Goal: Transaction & Acquisition: Purchase product/service

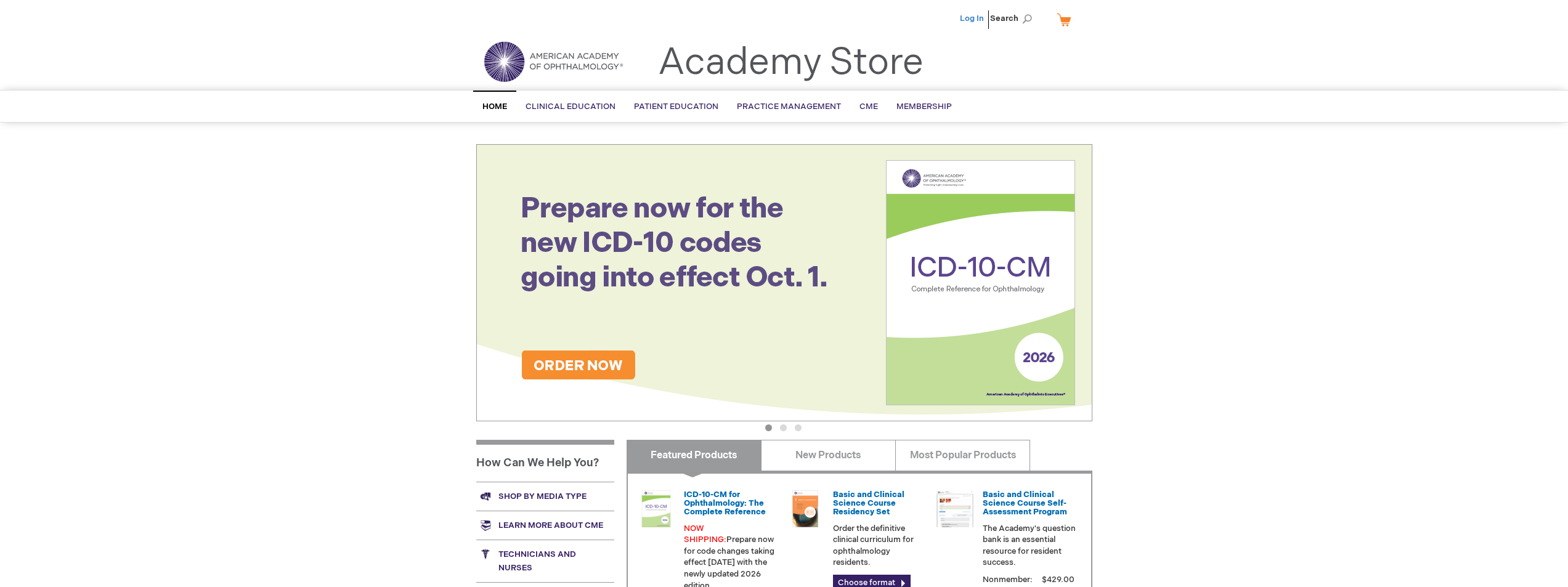
click at [966, 21] on link "Log In" at bounding box center [971, 18] width 24 height 10
click at [1017, 17] on span "Search" at bounding box center [1014, 17] width 47 height 24
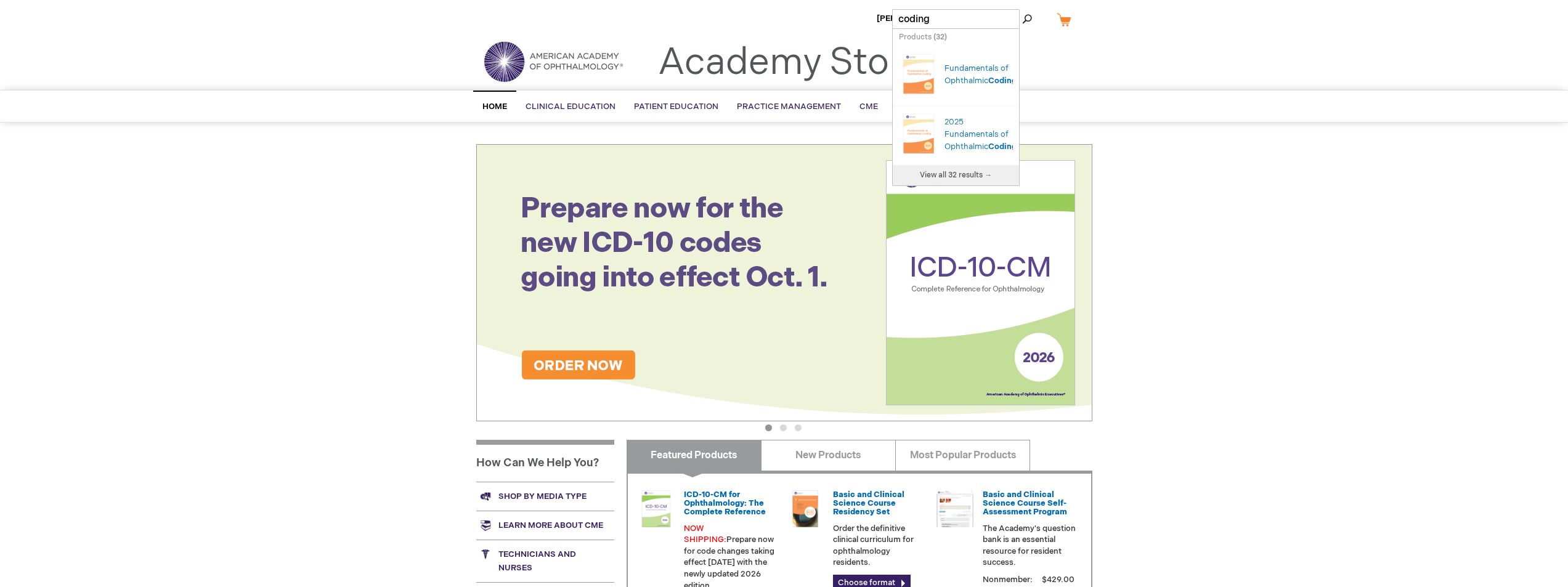
type input "coding"
click at [1326, 209] on div "MaryKay Zimmaro Log Out Search My Cart CLOSE RECENTLY ADDED ITEM(S) Close There…" at bounding box center [784, 433] width 1568 height 867
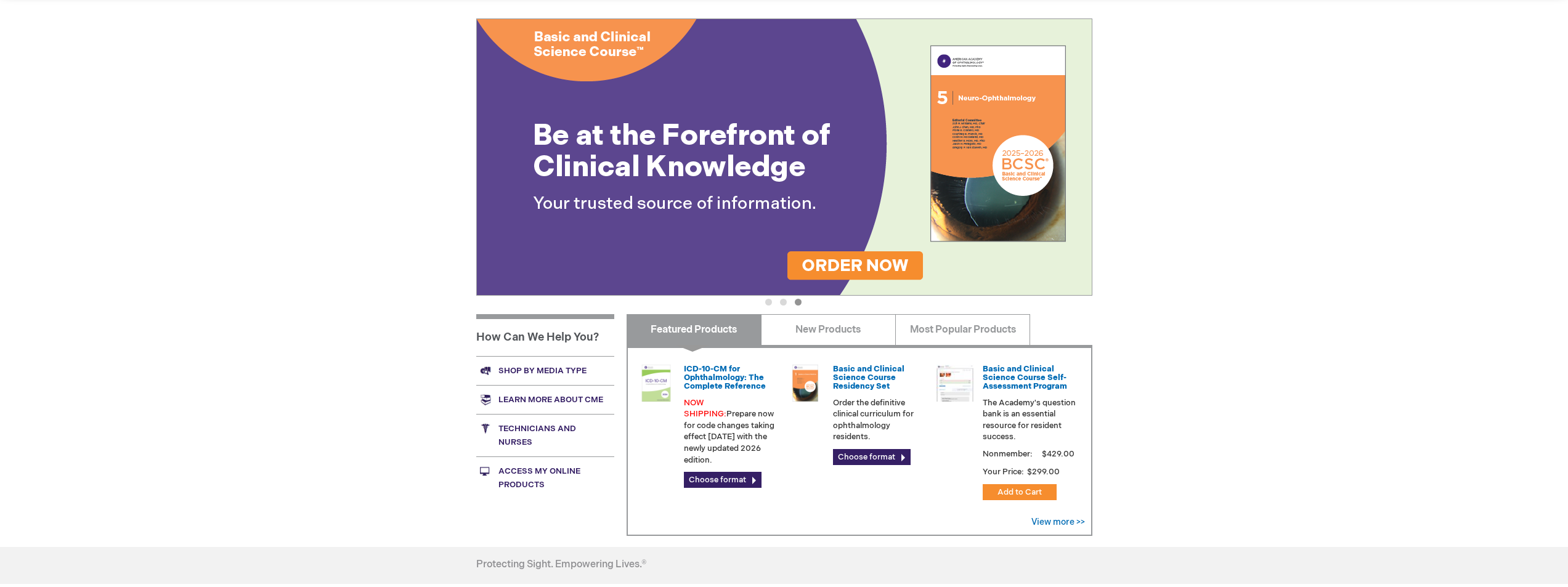
scroll to position [130, 0]
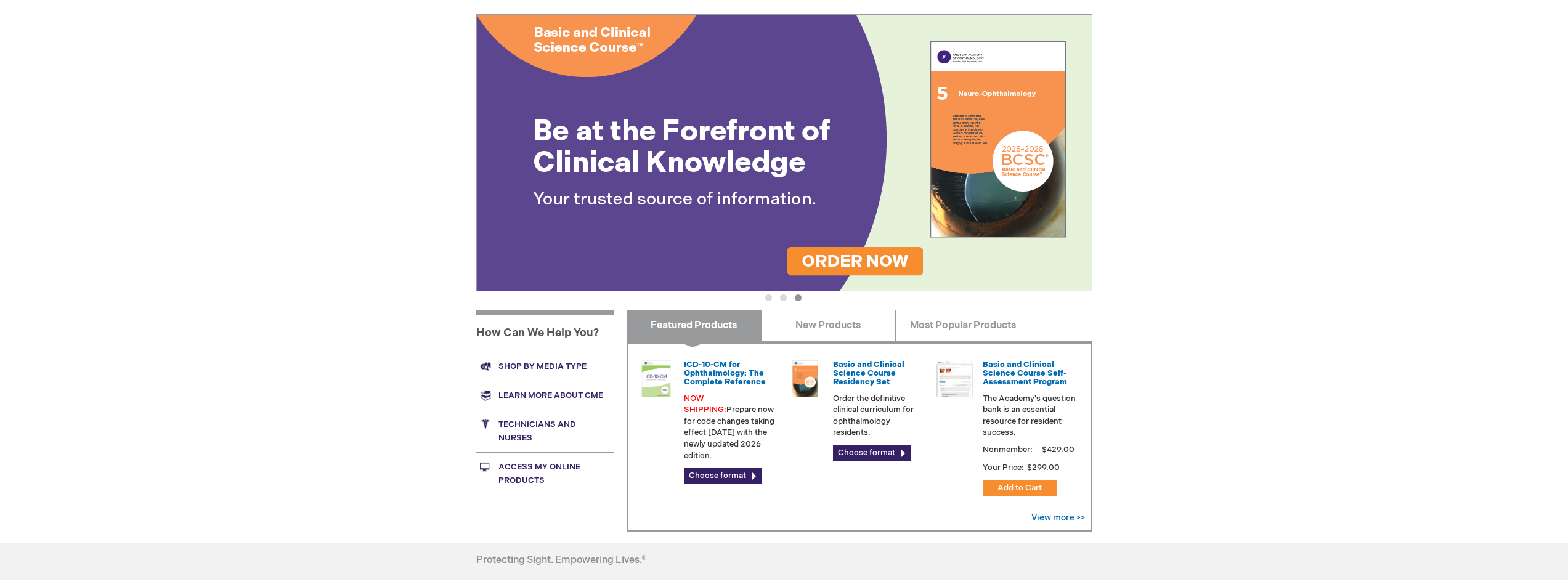
click at [528, 465] on link "Access My Online Products" at bounding box center [545, 473] width 138 height 43
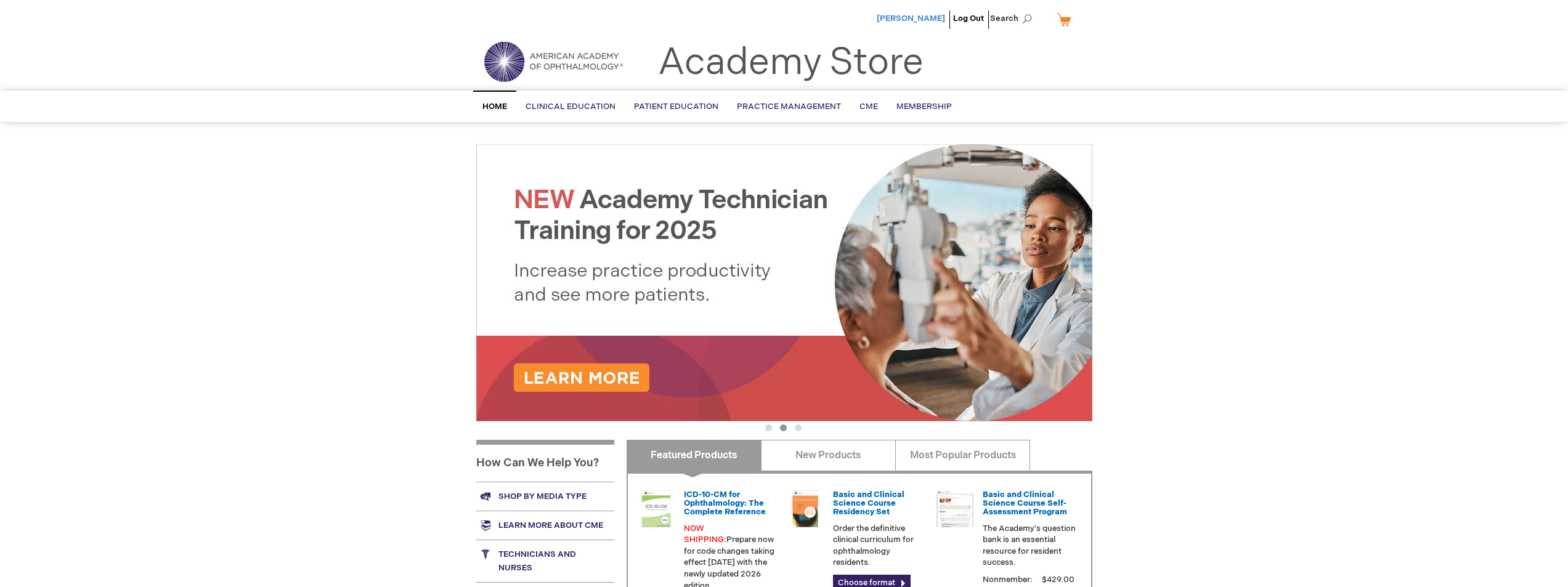
click at [929, 17] on span "[PERSON_NAME]" at bounding box center [911, 18] width 68 height 10
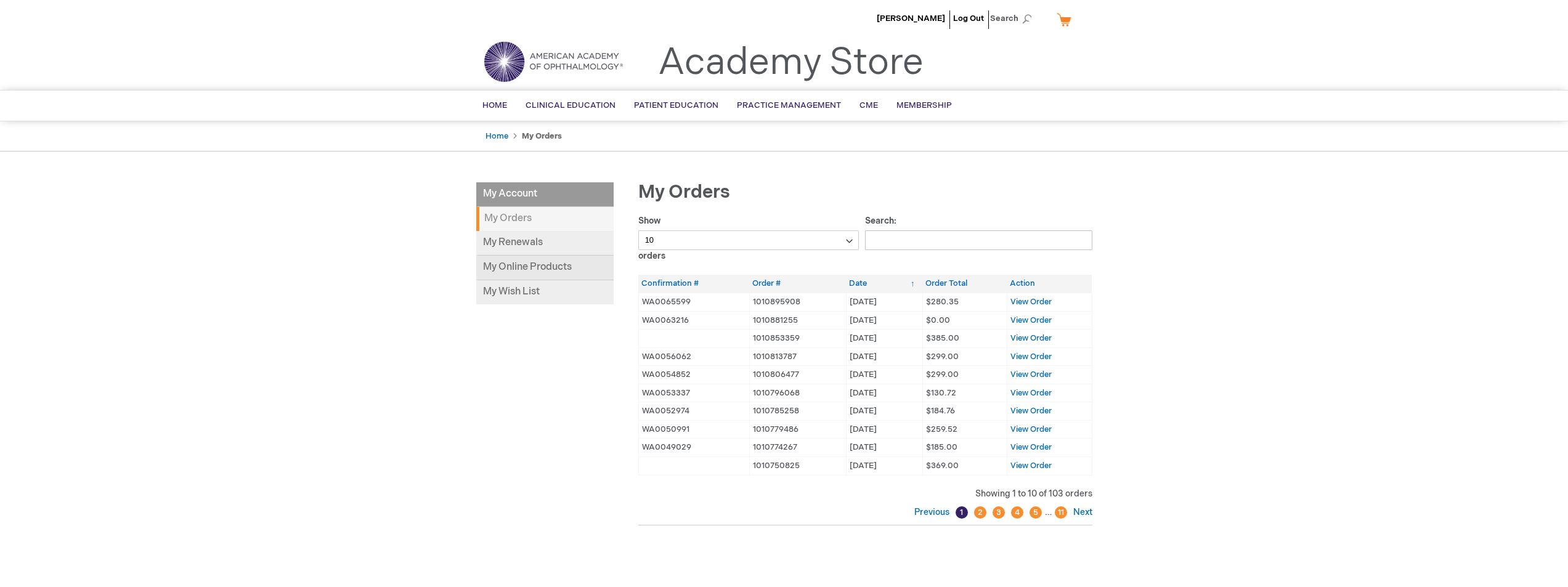
click at [510, 268] on link "My Online Products" at bounding box center [544, 267] width 137 height 24
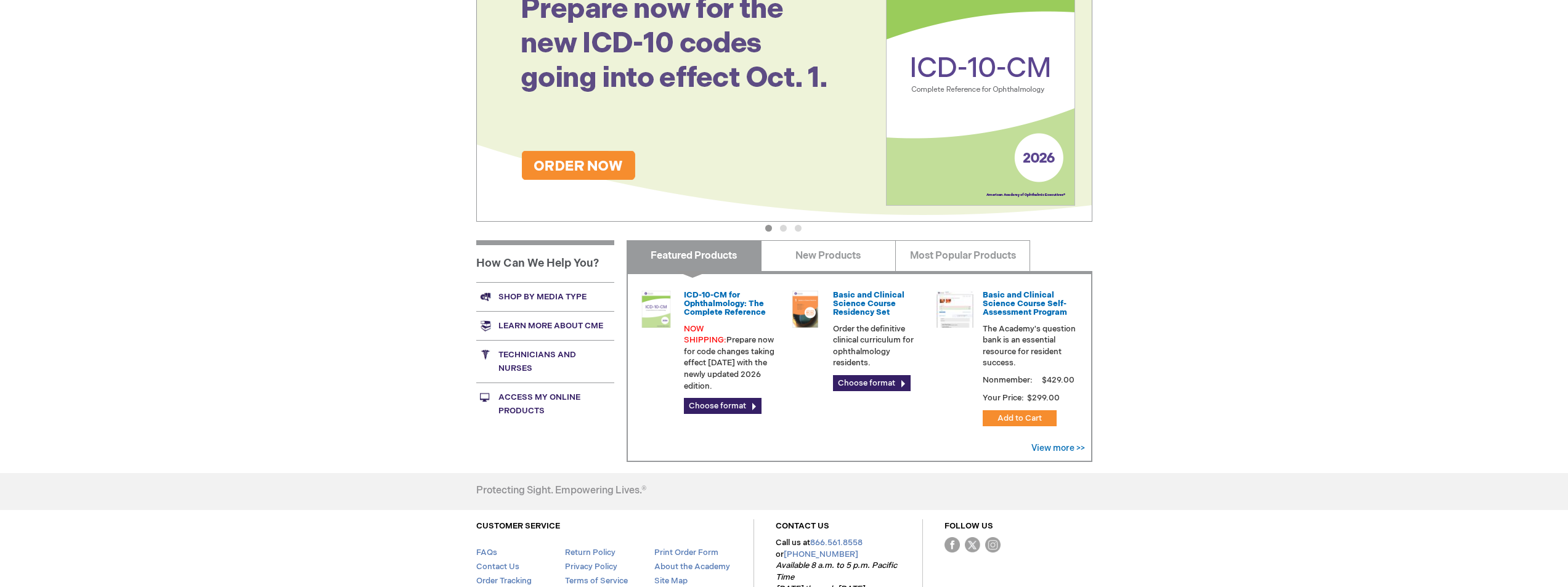
scroll to position [201, 0]
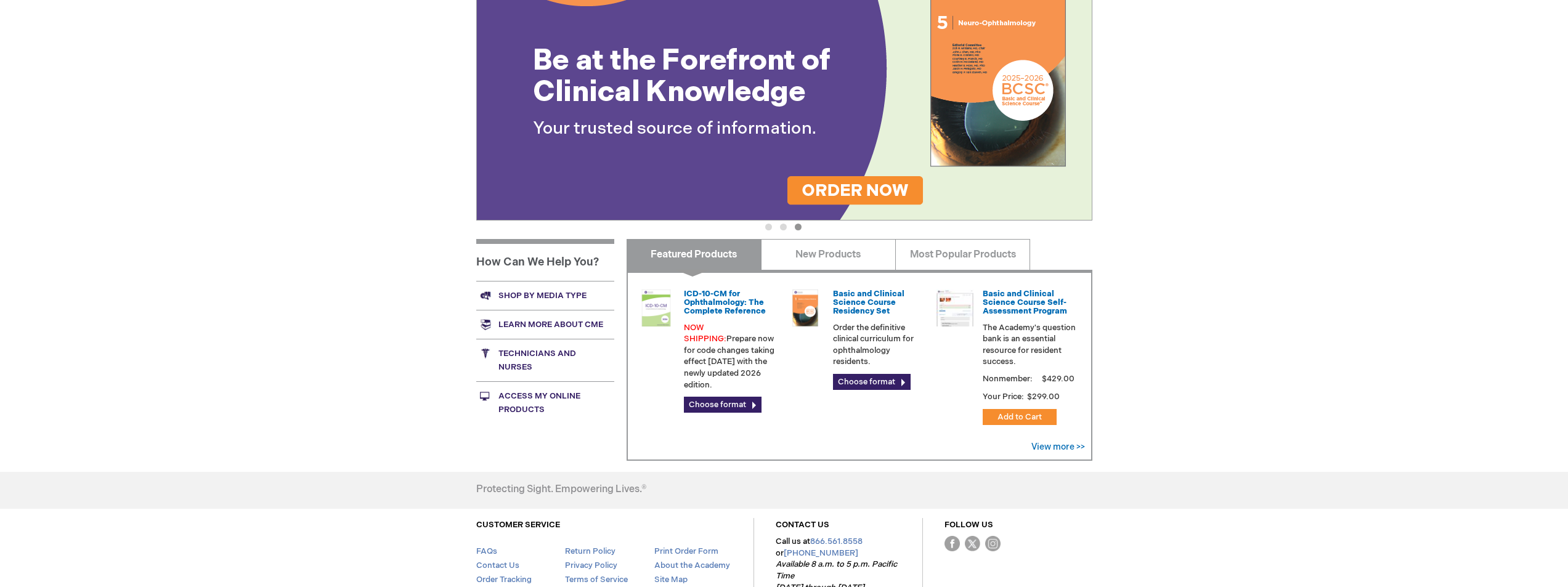
click at [526, 397] on link "Access My Online Products" at bounding box center [545, 402] width 138 height 43
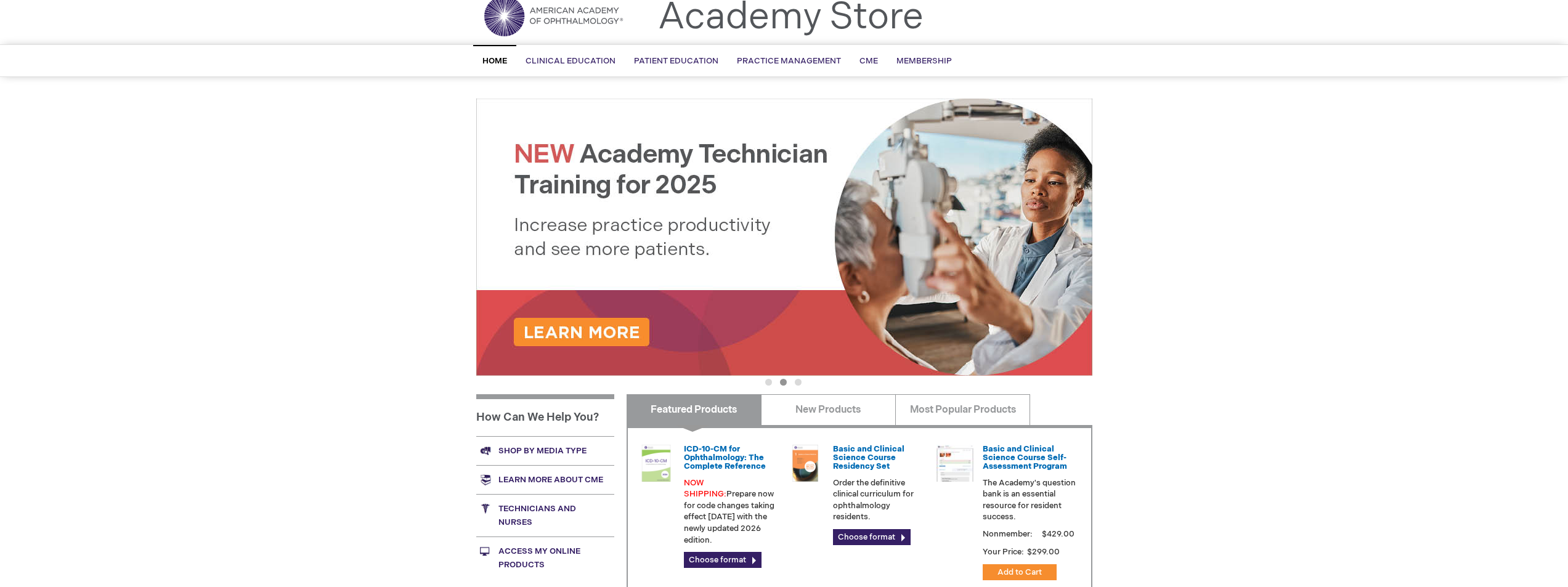
scroll to position [14, 0]
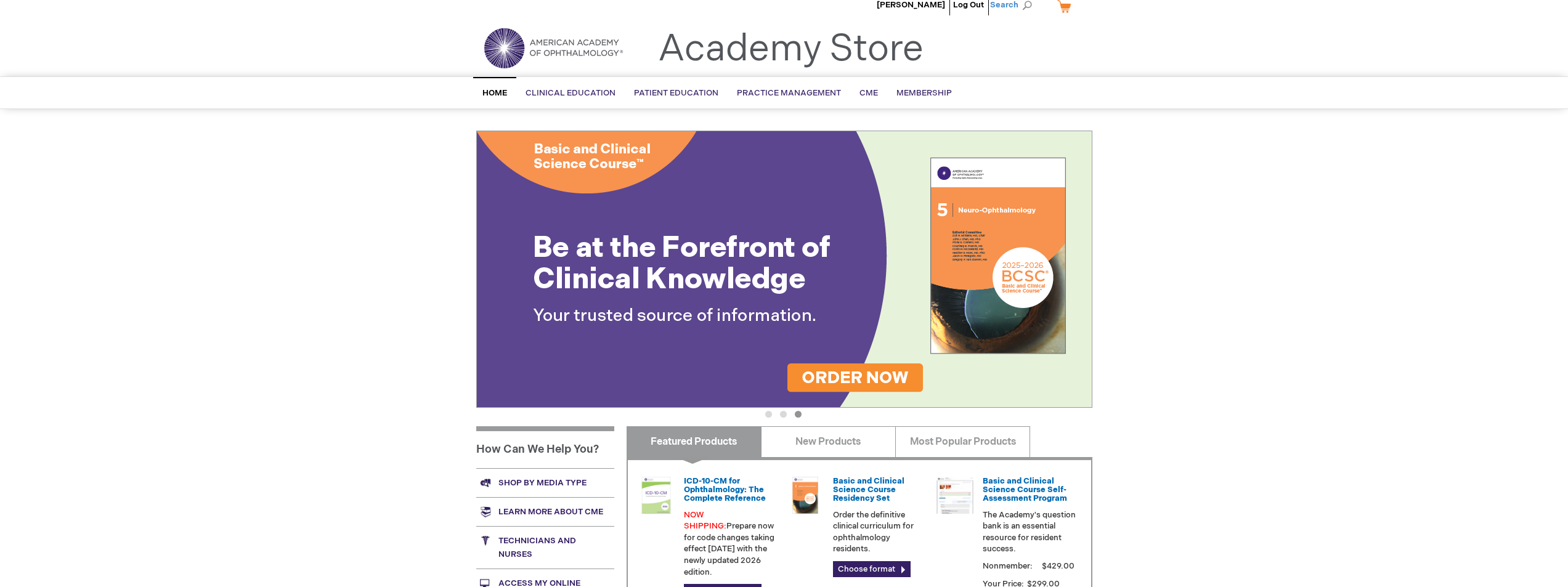
click at [1006, 6] on span "Search" at bounding box center [1014, 4] width 47 height 24
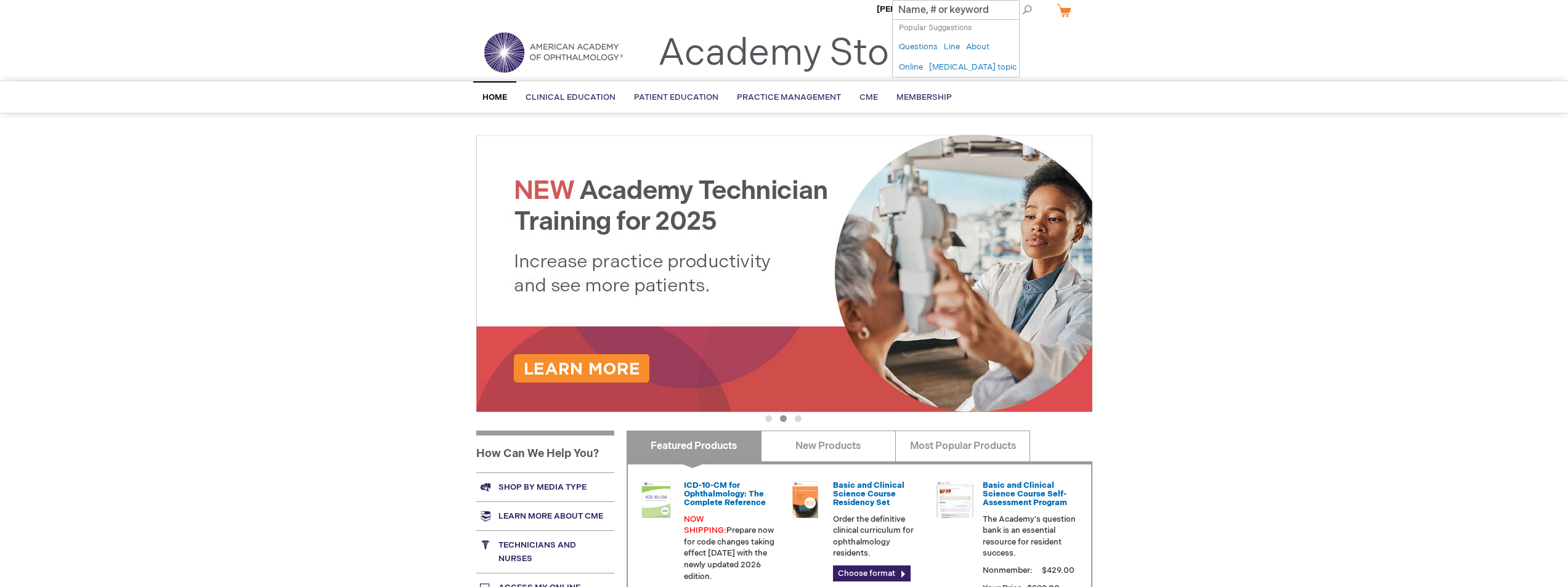
click at [1002, 10] on input "Search" at bounding box center [956, 10] width 127 height 19
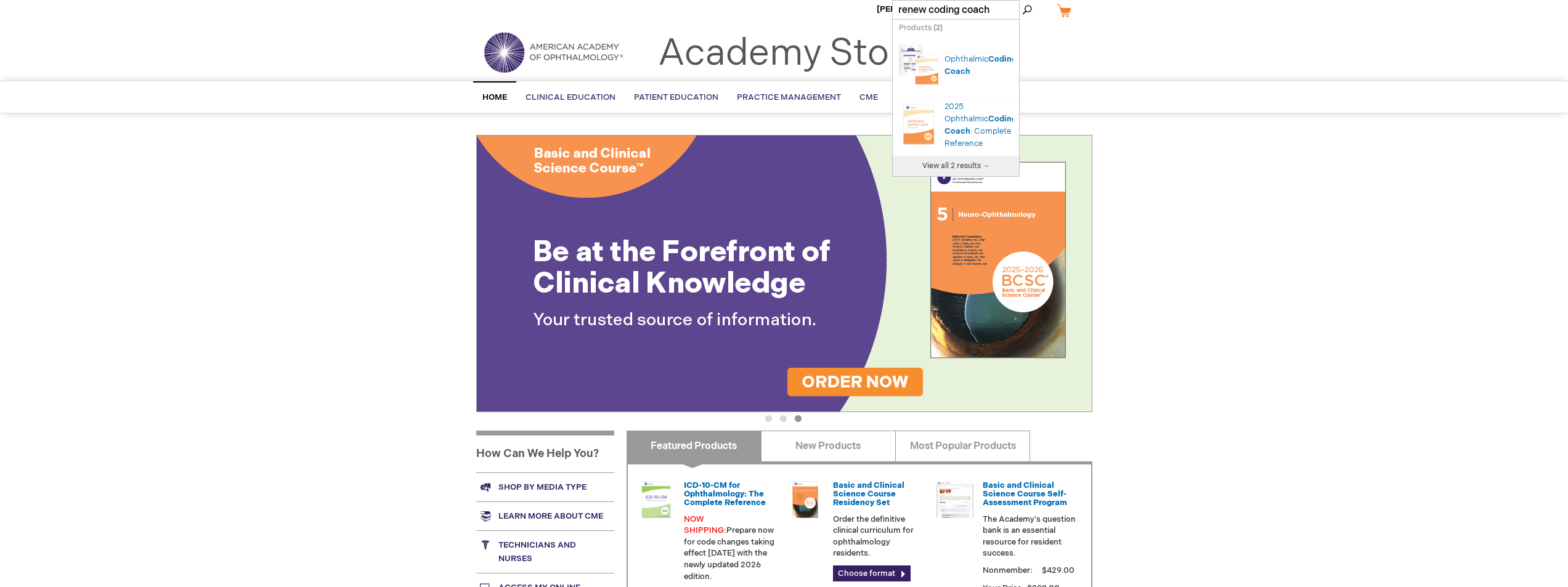
type input "renew coding coach"
click at [980, 171] on span "View all 2 results →" at bounding box center [957, 166] width 68 height 10
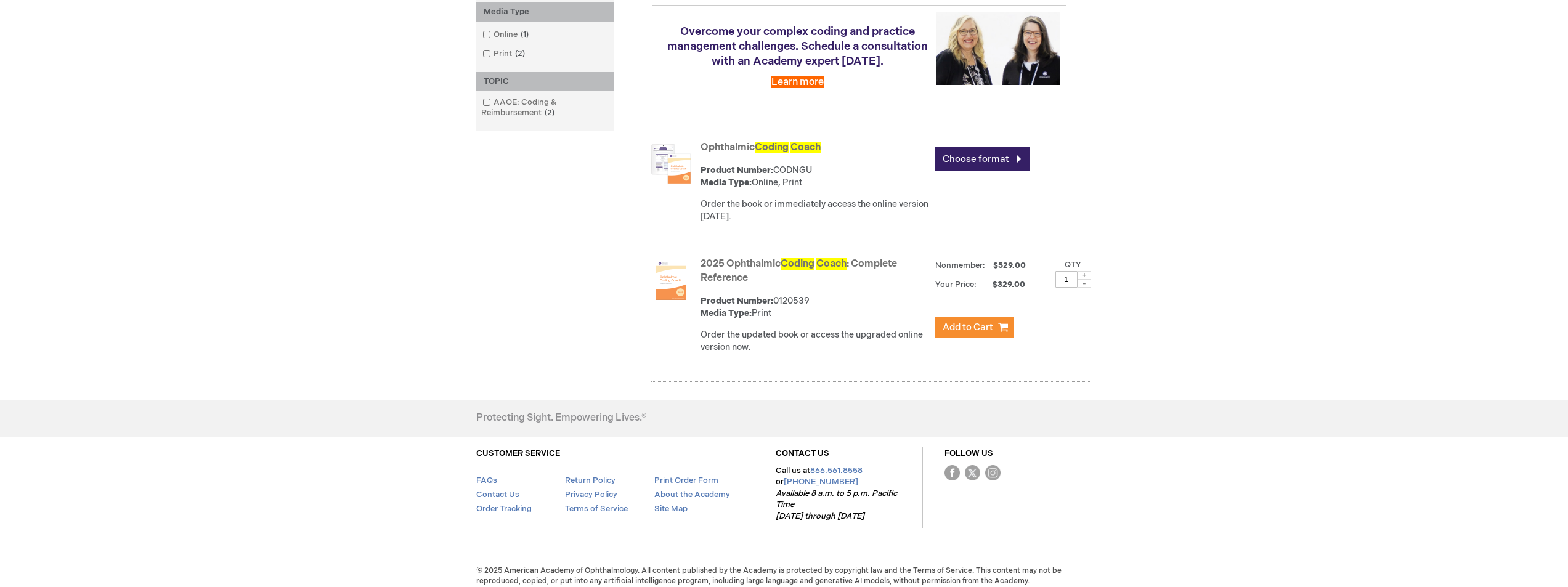
scroll to position [271, 0]
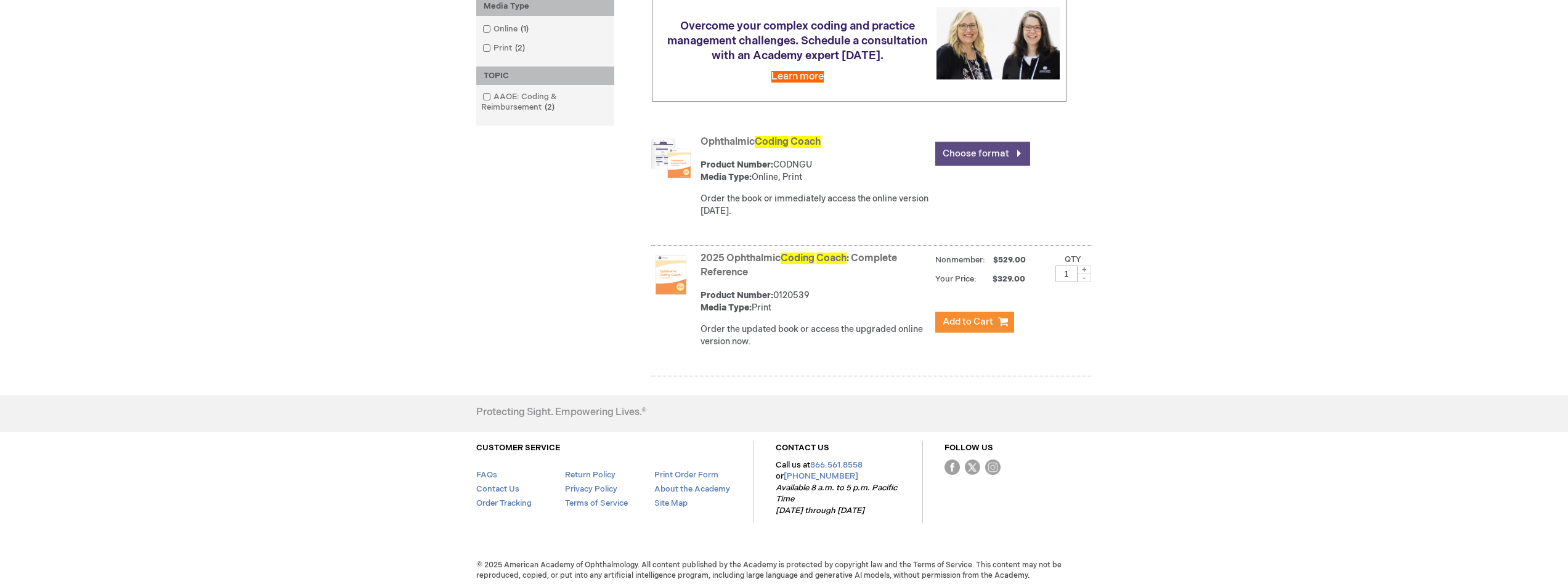
click at [983, 165] on link "Choose format" at bounding box center [983, 154] width 95 height 24
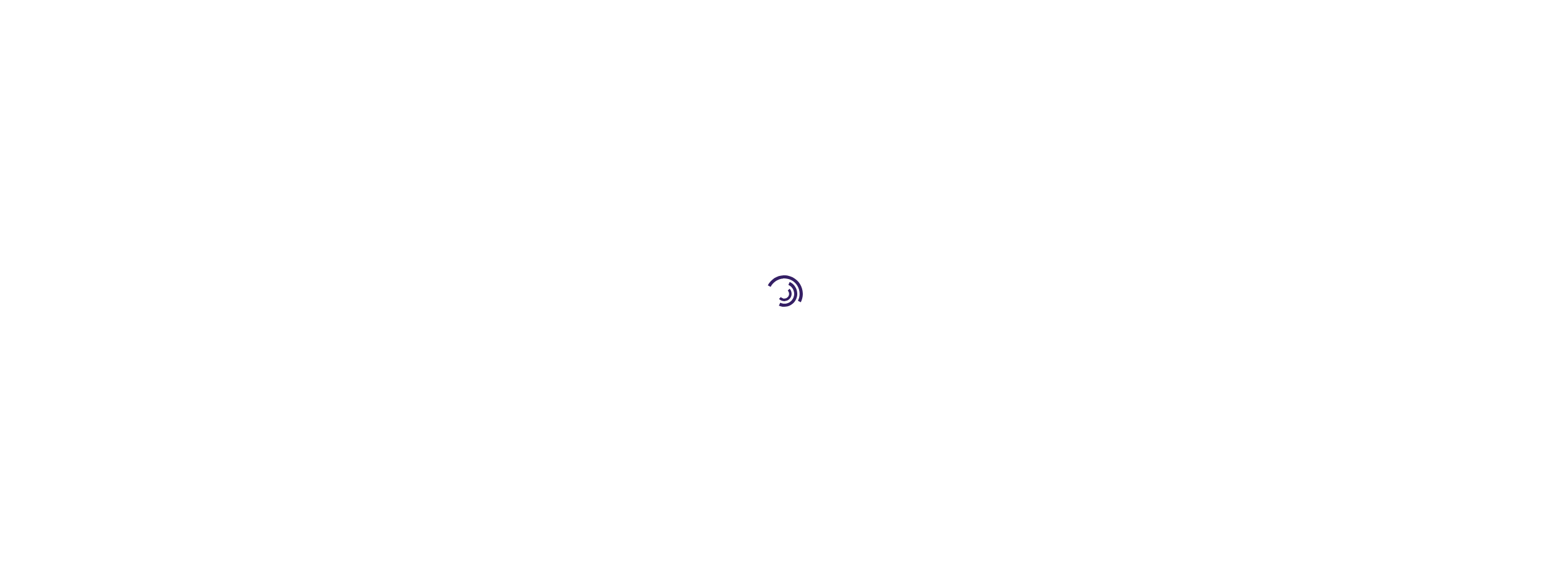
type input "0"
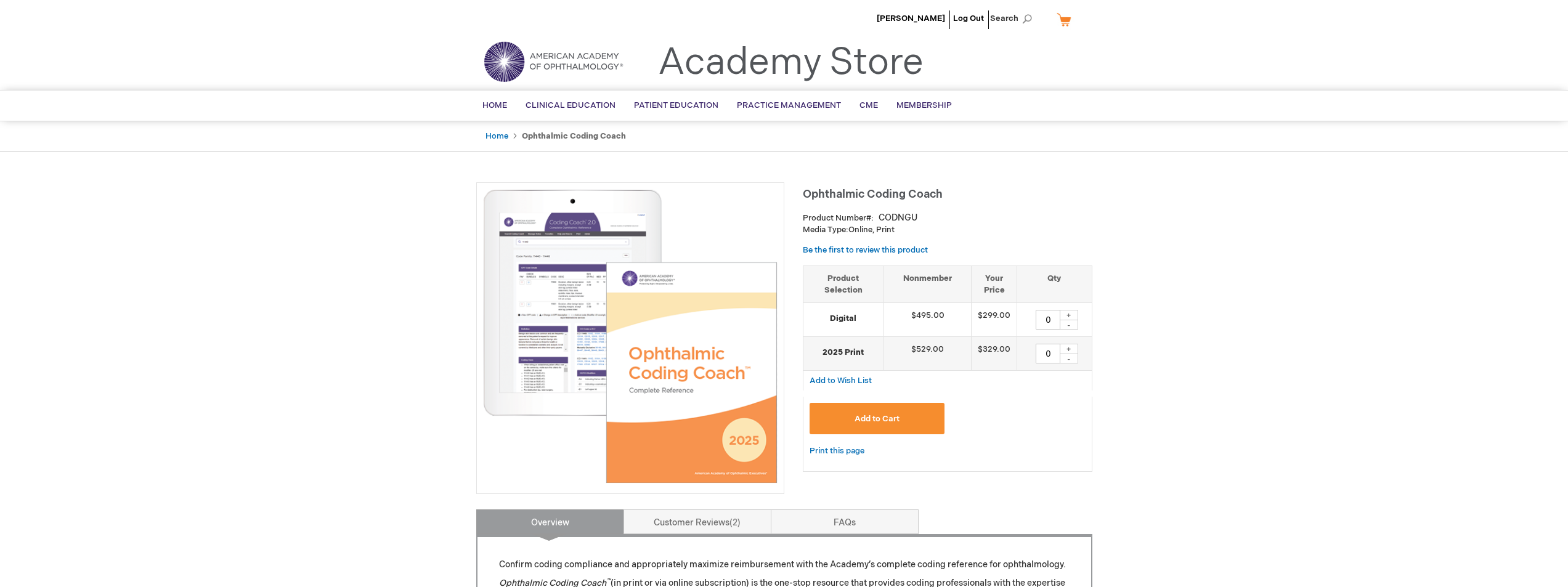
click at [1050, 322] on input "0" at bounding box center [1047, 320] width 24 height 19
type input "1"
click at [879, 416] on span "Add to Cart" at bounding box center [877, 419] width 45 height 10
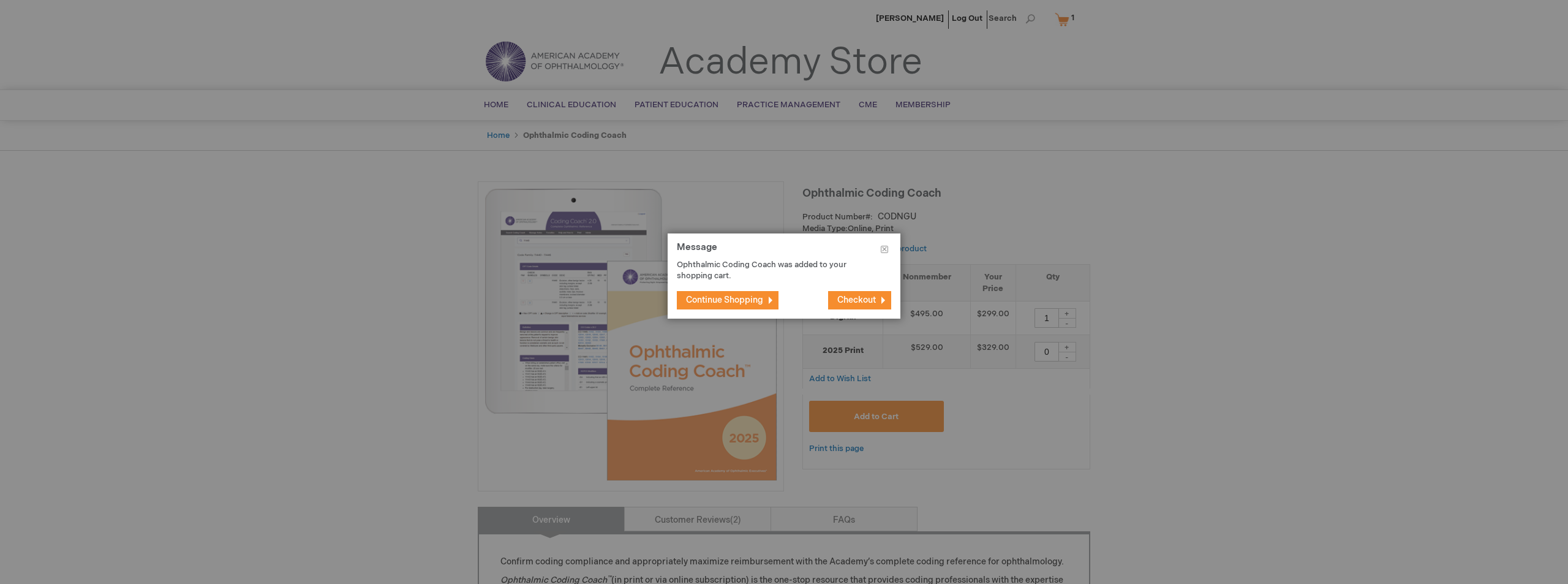
click at [859, 299] on span "Checkout" at bounding box center [856, 300] width 39 height 11
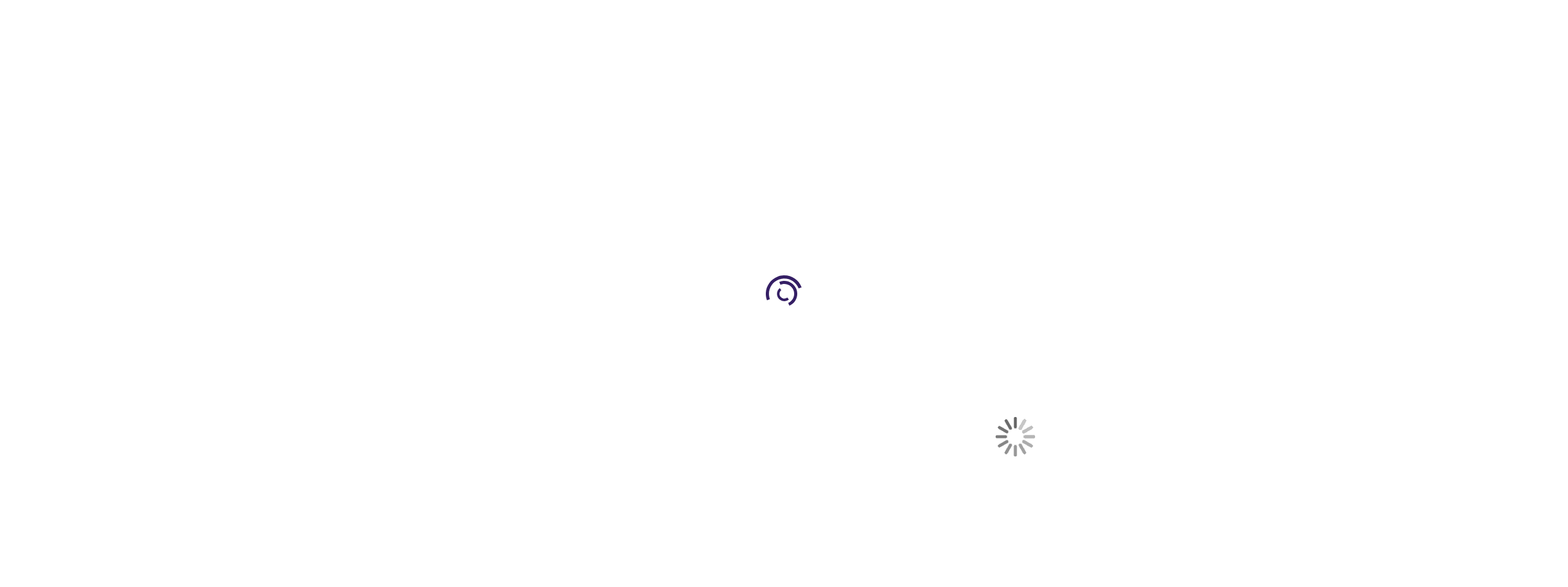
select select "US"
select select "51"
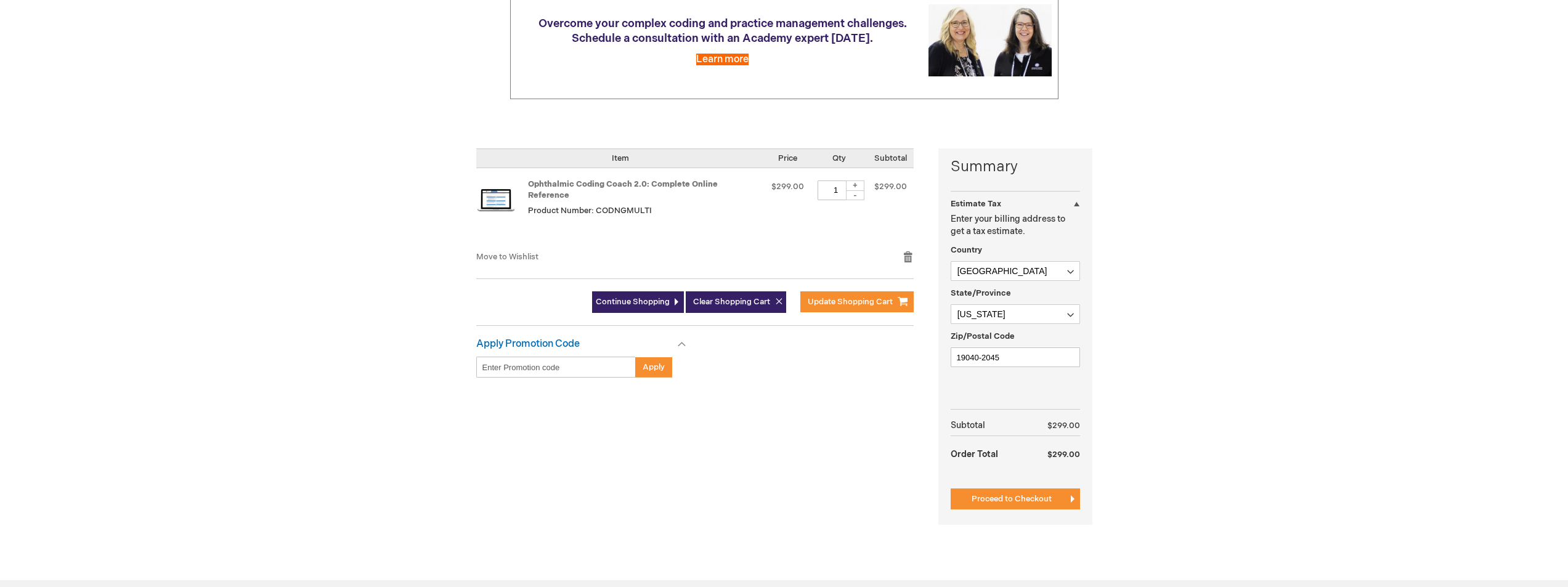
scroll to position [172, 0]
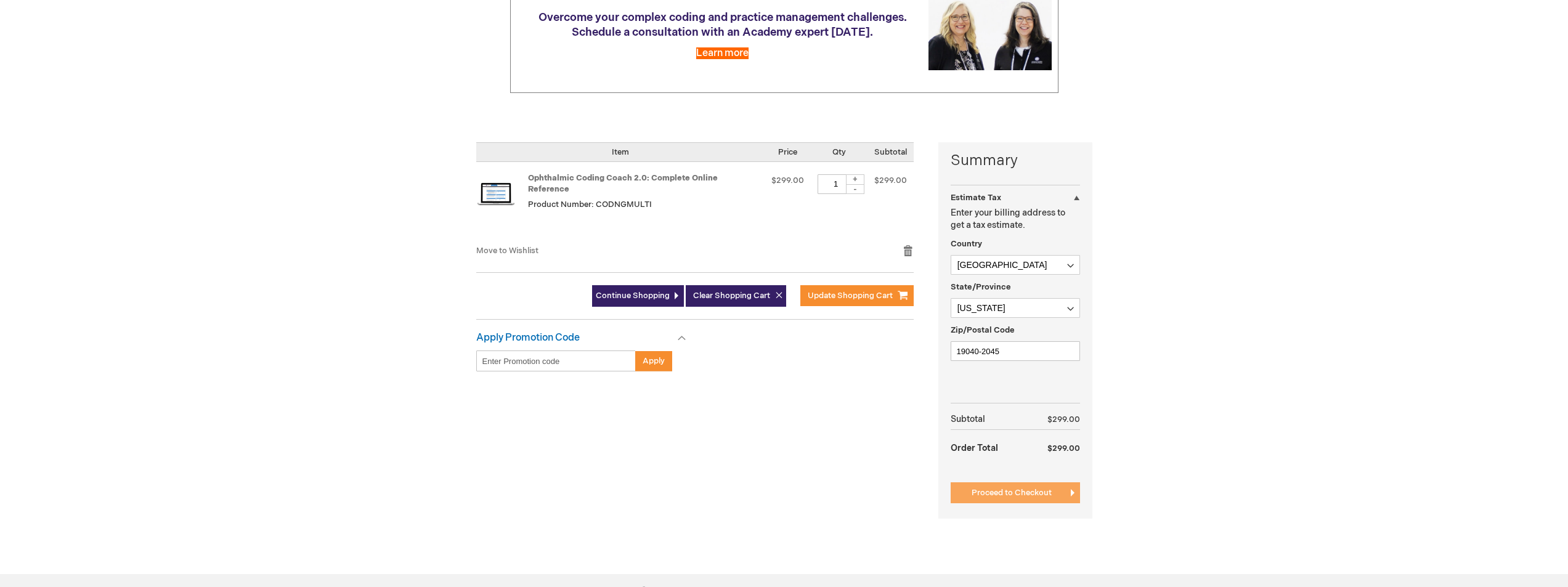
click at [1000, 497] on span "Proceed to Checkout" at bounding box center [1011, 493] width 80 height 10
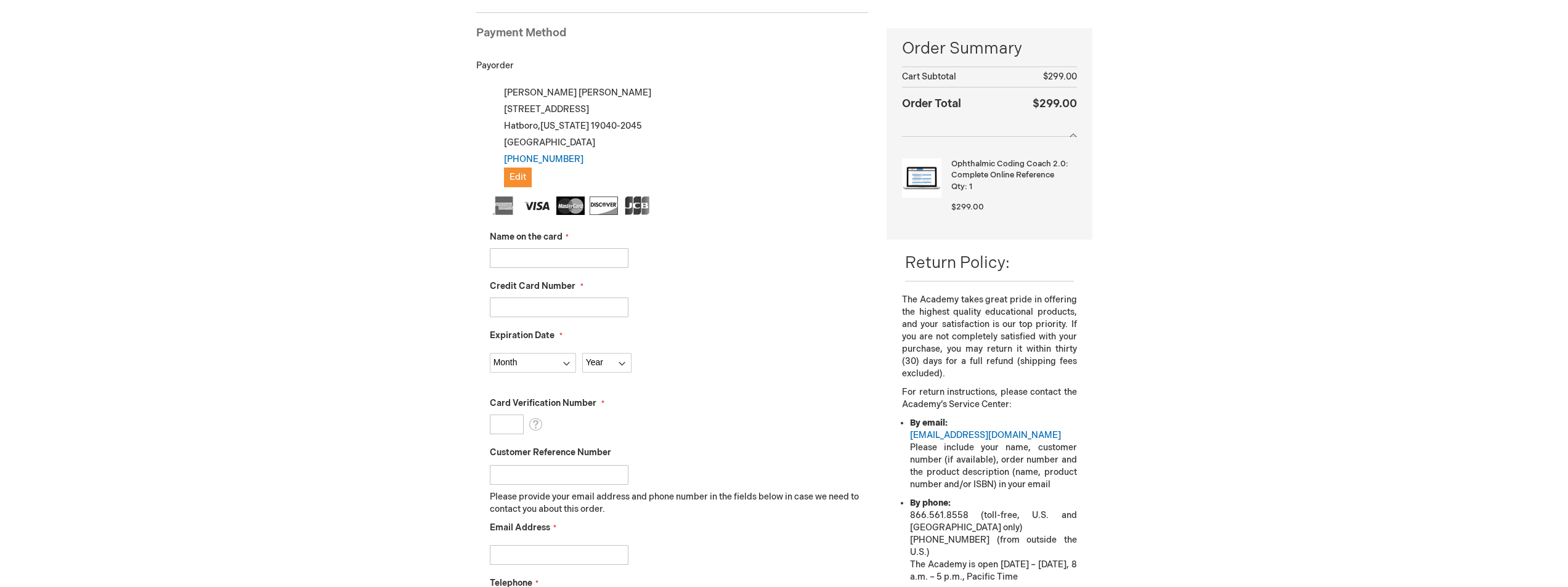
click at [609, 261] on input "Name on the card" at bounding box center [559, 258] width 139 height 19
type input "Thomas Armstrong"
click at [561, 309] on input "Credit Card Number" at bounding box center [559, 307] width 139 height 19
type input "5577290030040553"
click at [570, 362] on select "Month 01 - January 02 - February 03 - March 04 - April 05 - May 06 - June 07 - …" at bounding box center [533, 363] width 87 height 19
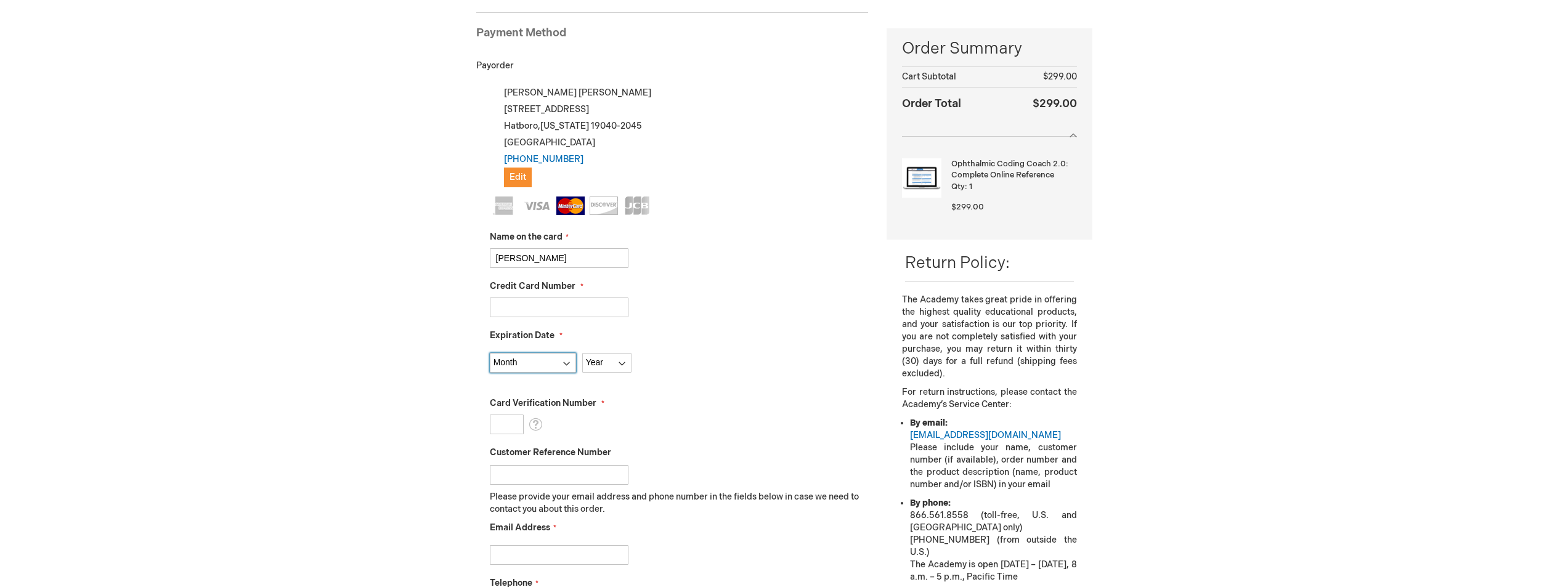
select select "11"
click at [490, 353] on select "Month 01 - January 02 - February 03 - March 04 - April 05 - May 06 - June 07 - …" at bounding box center [533, 363] width 87 height 19
click at [623, 363] on select "Year 2025 2026 2027 2028 2029 2030 2031 2032 2033 2034 2035" at bounding box center [607, 363] width 50 height 19
select select "2028"
click at [582, 353] on select "Year 2025 2026 2027 2028 2029 2030 2031 2032 2033 2034 2035" at bounding box center [607, 363] width 50 height 19
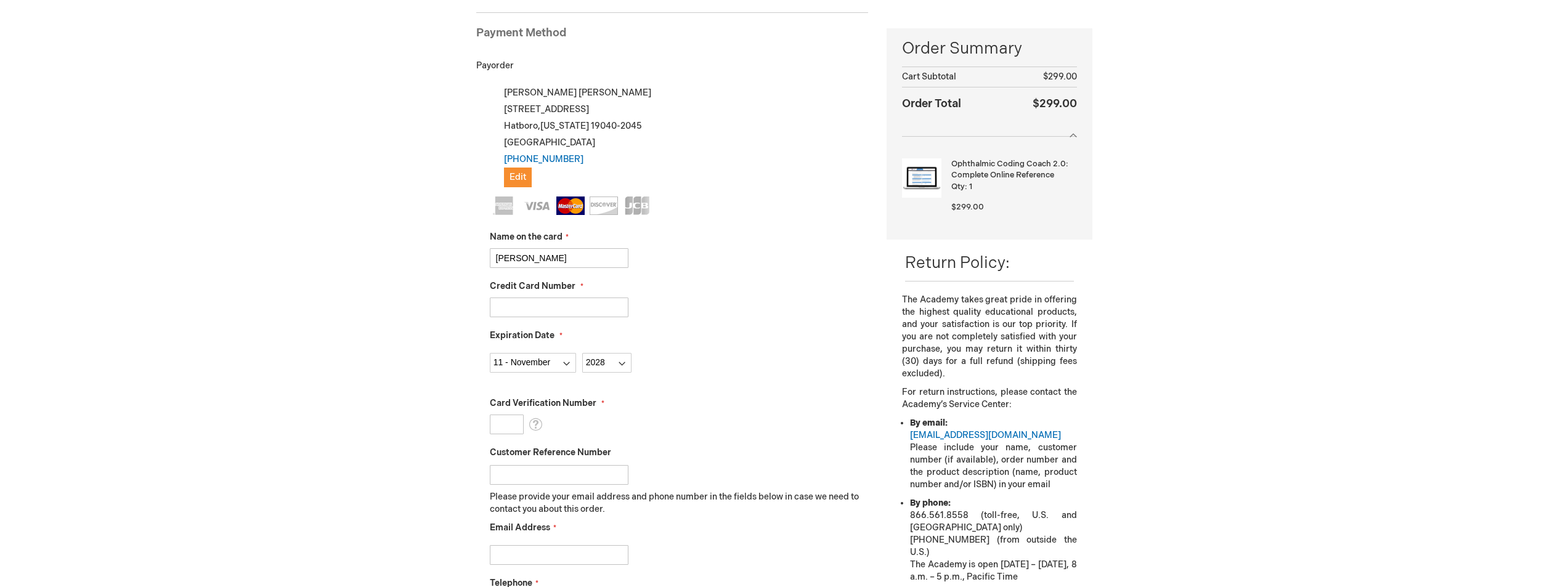
click at [506, 427] on input "Card Verification Number" at bounding box center [506, 425] width 34 height 19
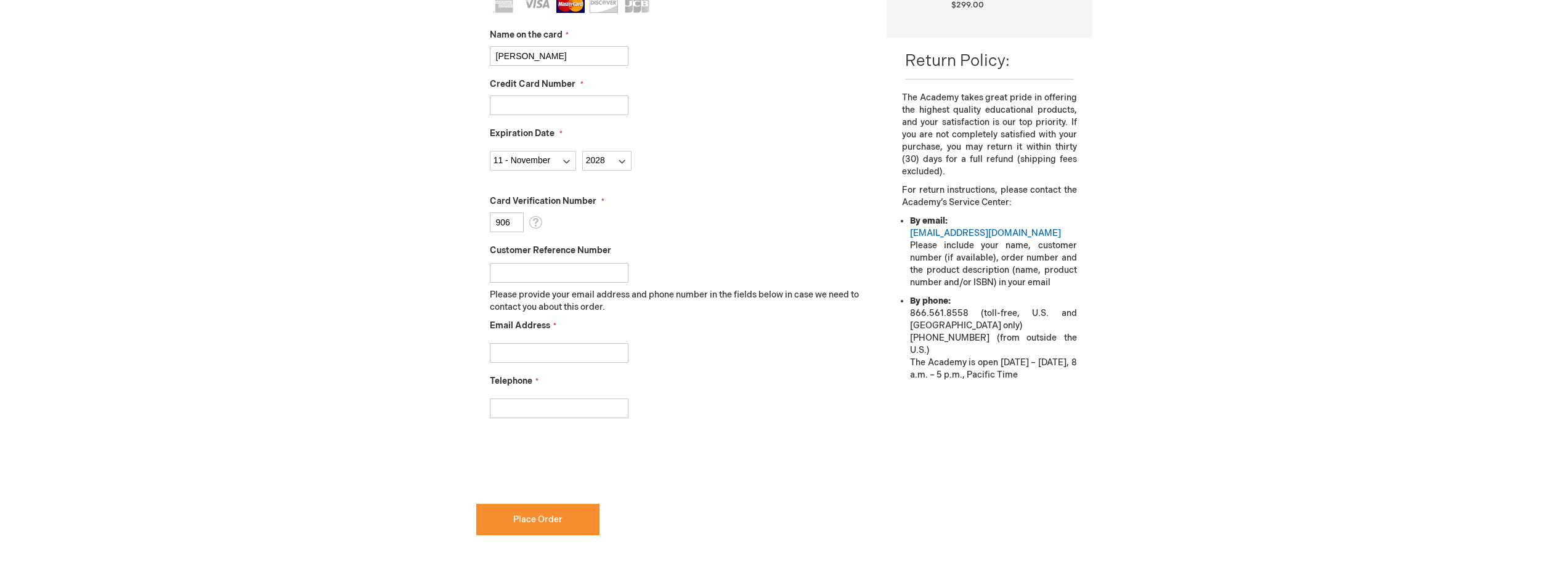
scroll to position [373, 0]
type input "906"
click at [522, 351] on input "Email Address" at bounding box center [559, 350] width 139 height 19
type input "mzimmaro@acg-eyes.com"
type input "2156729030"
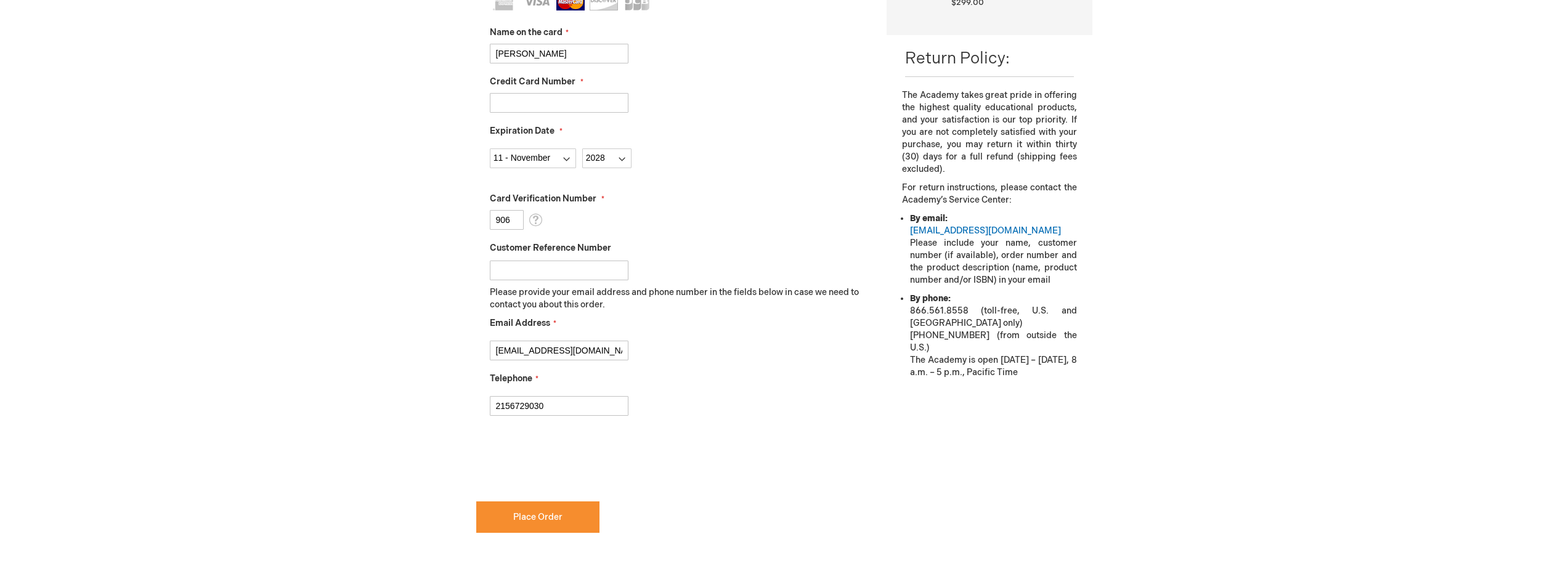
checkbox input "true"
click at [542, 518] on span "Place Order" at bounding box center [538, 517] width 50 height 11
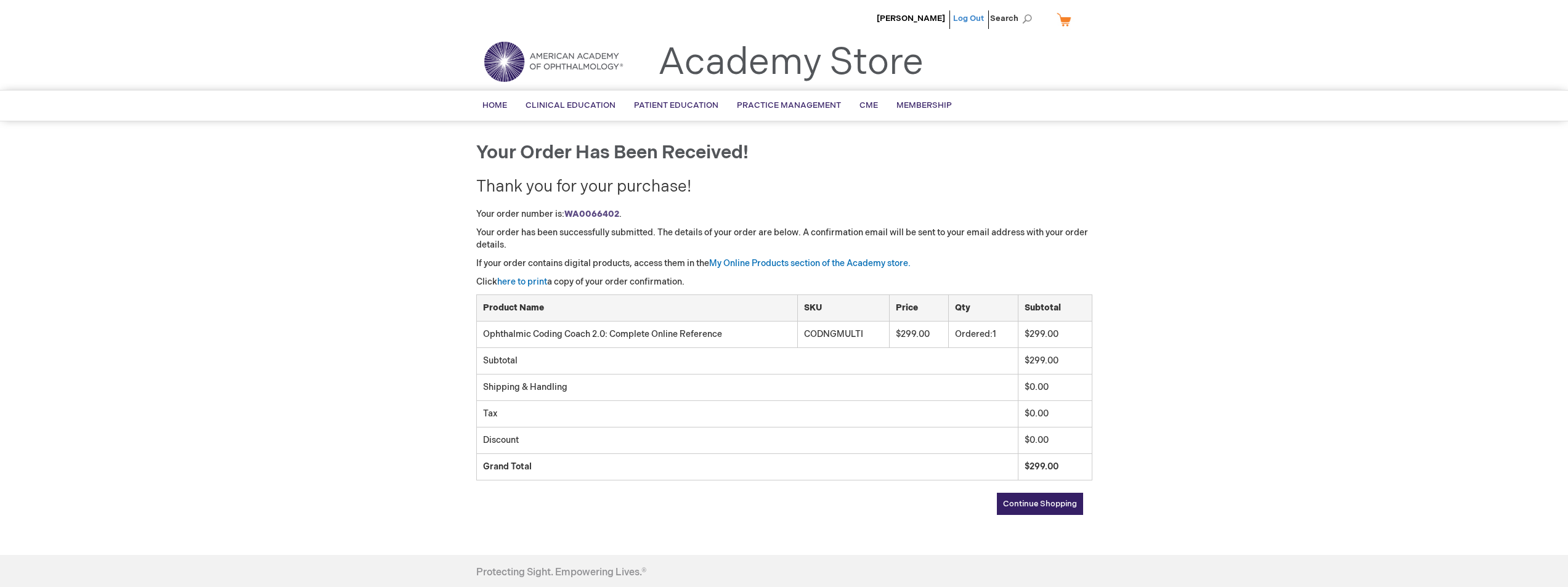
click at [965, 17] on link "Log Out" at bounding box center [968, 18] width 31 height 10
